Goal: Task Accomplishment & Management: Manage account settings

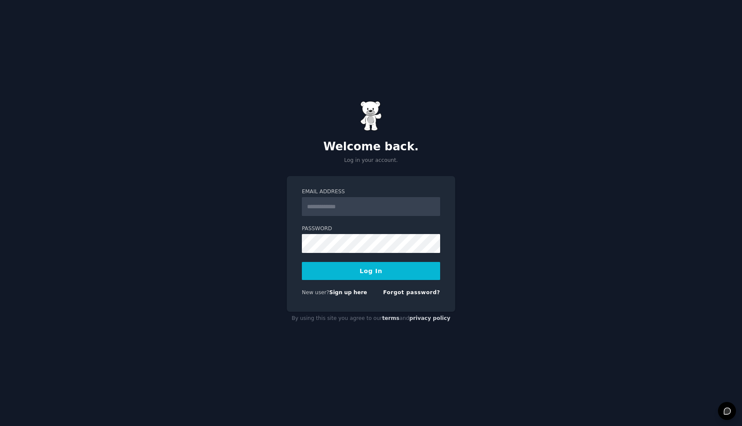
type input "**********"
click at [397, 274] on button "Log In" at bounding box center [371, 271] width 138 height 18
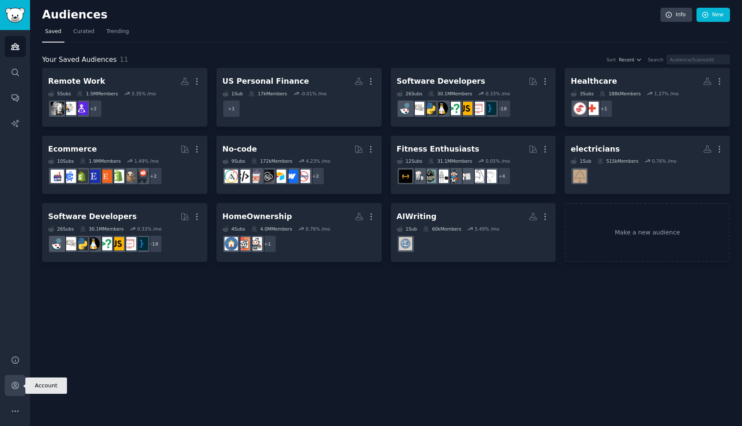
click at [13, 385] on icon "Sidebar" at bounding box center [15, 385] width 7 height 7
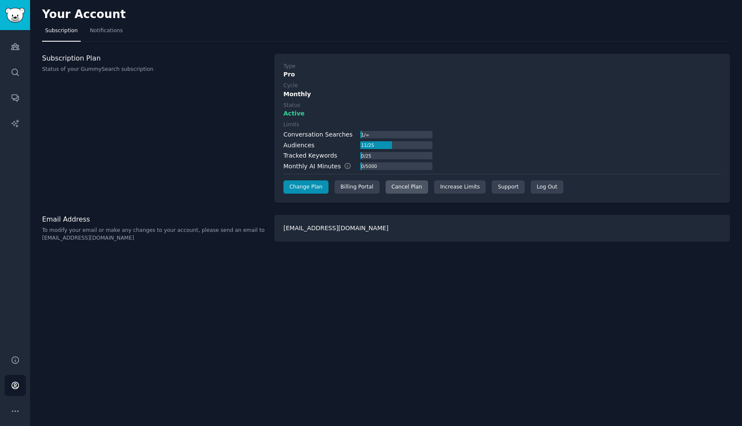
click at [395, 190] on div "Cancel Plan" at bounding box center [406, 187] width 42 height 14
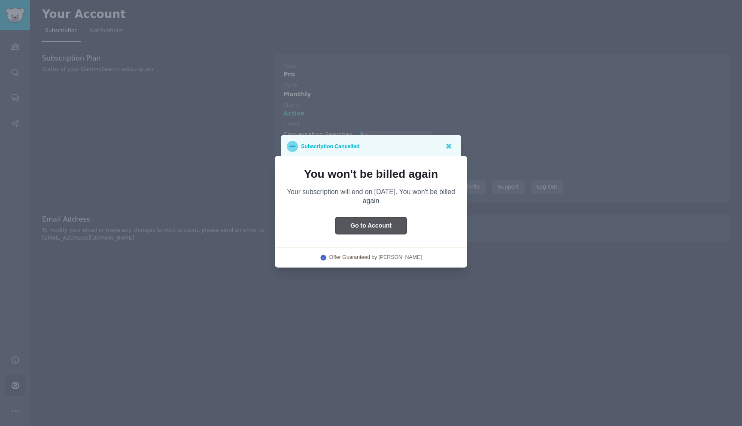
click at [358, 227] on button "Go to Account" at bounding box center [370, 225] width 71 height 17
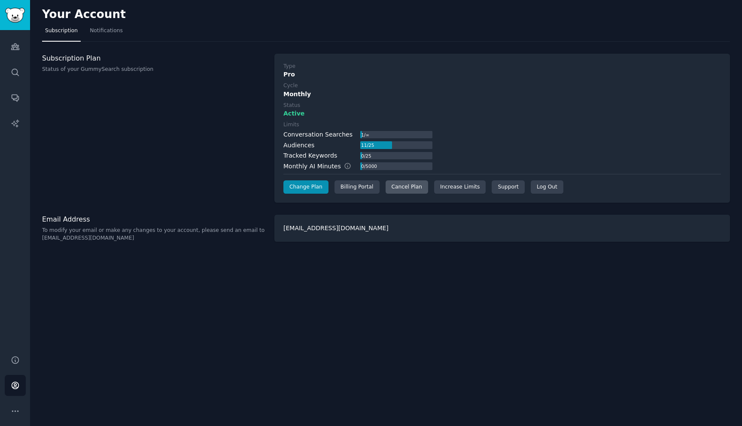
click at [414, 185] on div "Cancel Plan" at bounding box center [406, 187] width 42 height 14
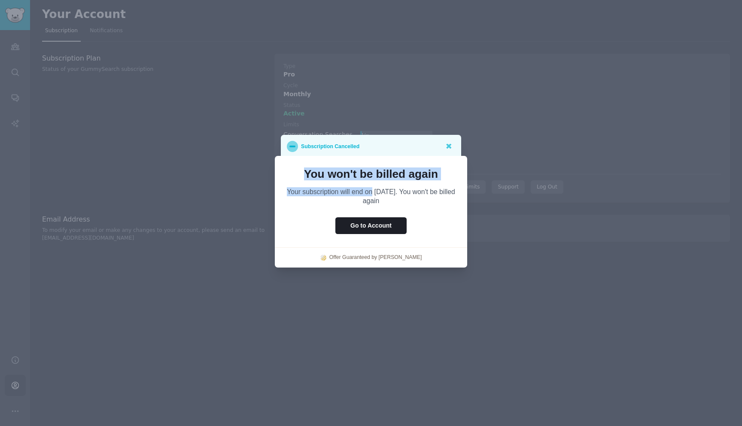
drag, startPoint x: 374, startPoint y: 166, endPoint x: 375, endPoint y: 195, distance: 29.6
click at [375, 195] on div "You won't be billed again Your subscription will end on 10/12/2025. You won't b…" at bounding box center [371, 212] width 192 height 112
click at [375, 195] on p "Your subscription will end on 10/12/2025. You won't be billed again" at bounding box center [371, 196] width 168 height 18
click at [452, 143] on icon at bounding box center [448, 145] width 9 height 9
